Goal: Check status: Check status

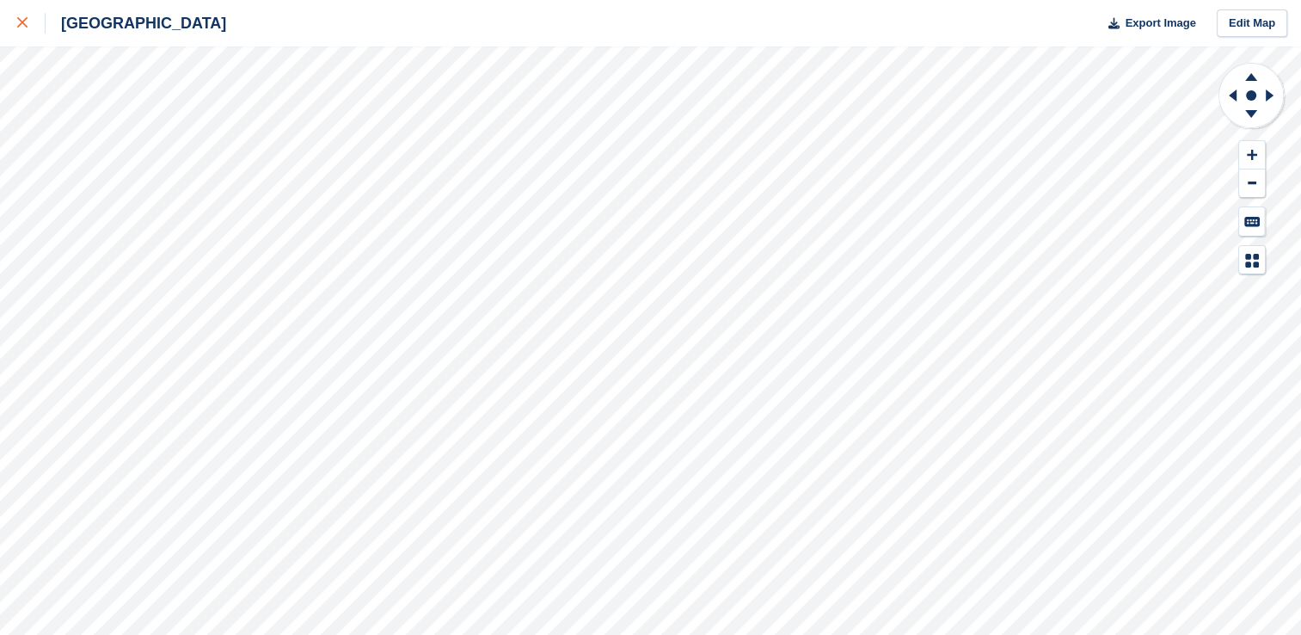
click at [24, 21] on icon at bounding box center [22, 22] width 10 height 10
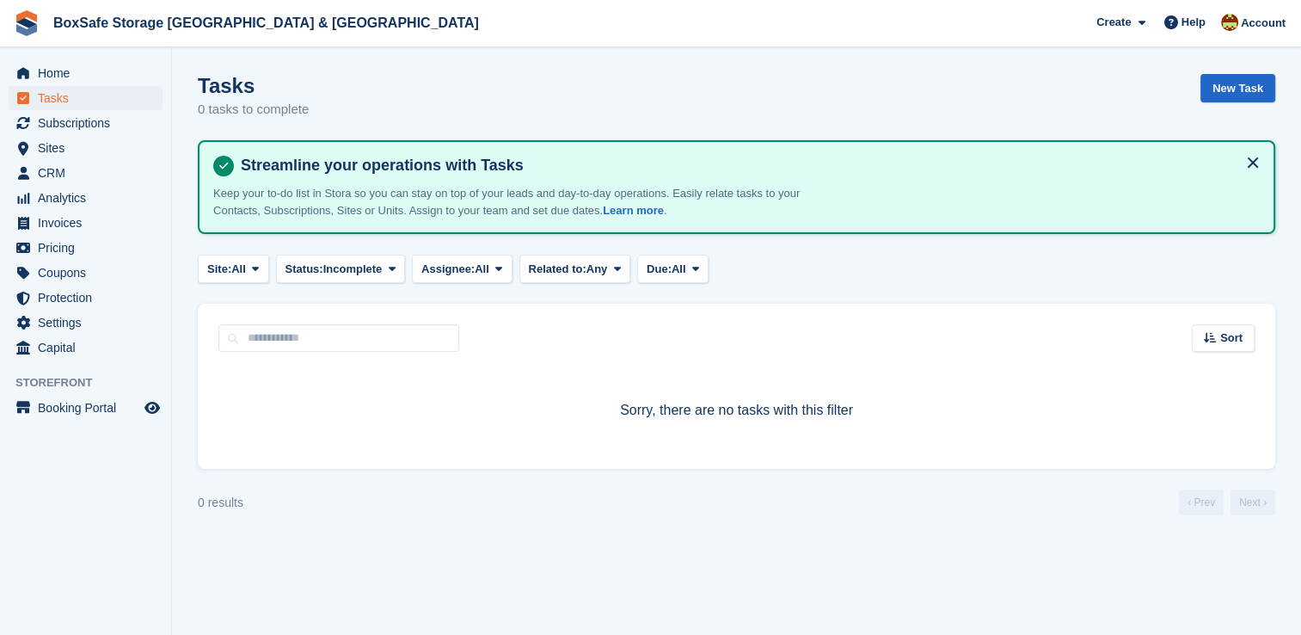
click at [91, 59] on div "Home Tasks Subscriptions Subscriptions Subscriptions Contracts Price increases …" at bounding box center [85, 207] width 171 height 306
click at [89, 70] on span "Home" at bounding box center [89, 73] width 103 height 24
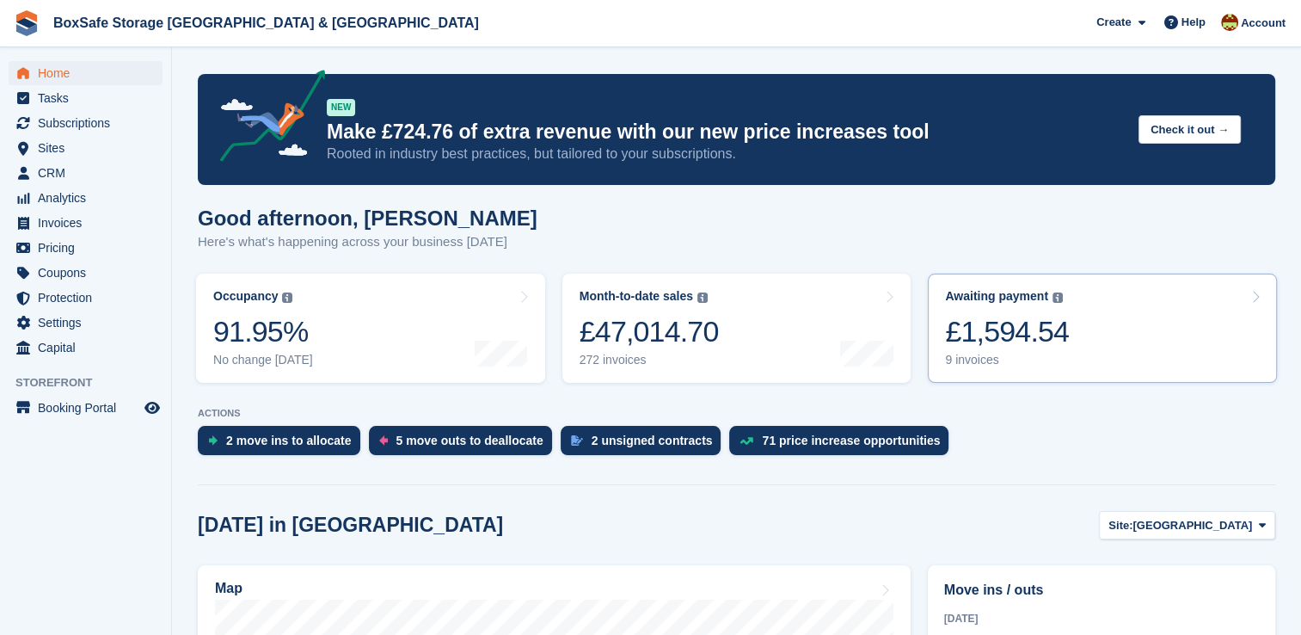
click at [1112, 366] on link "Awaiting payment The total outstanding balance on all open invoices. £1,594.54 …" at bounding box center [1102, 327] width 349 height 109
click at [1094, 344] on link "Awaiting payment The total outstanding balance on all open invoices. £1,594.54 …" at bounding box center [1102, 327] width 349 height 109
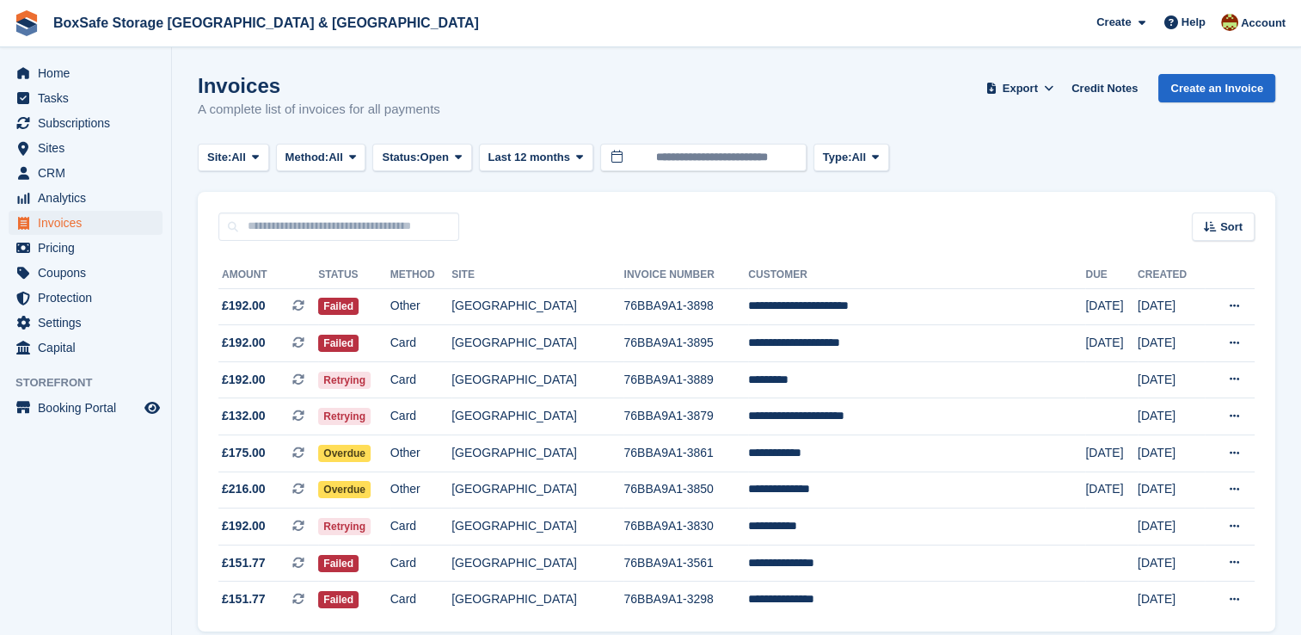
scroll to position [70, 0]
